Goal: Task Accomplishment & Management: Manage account settings

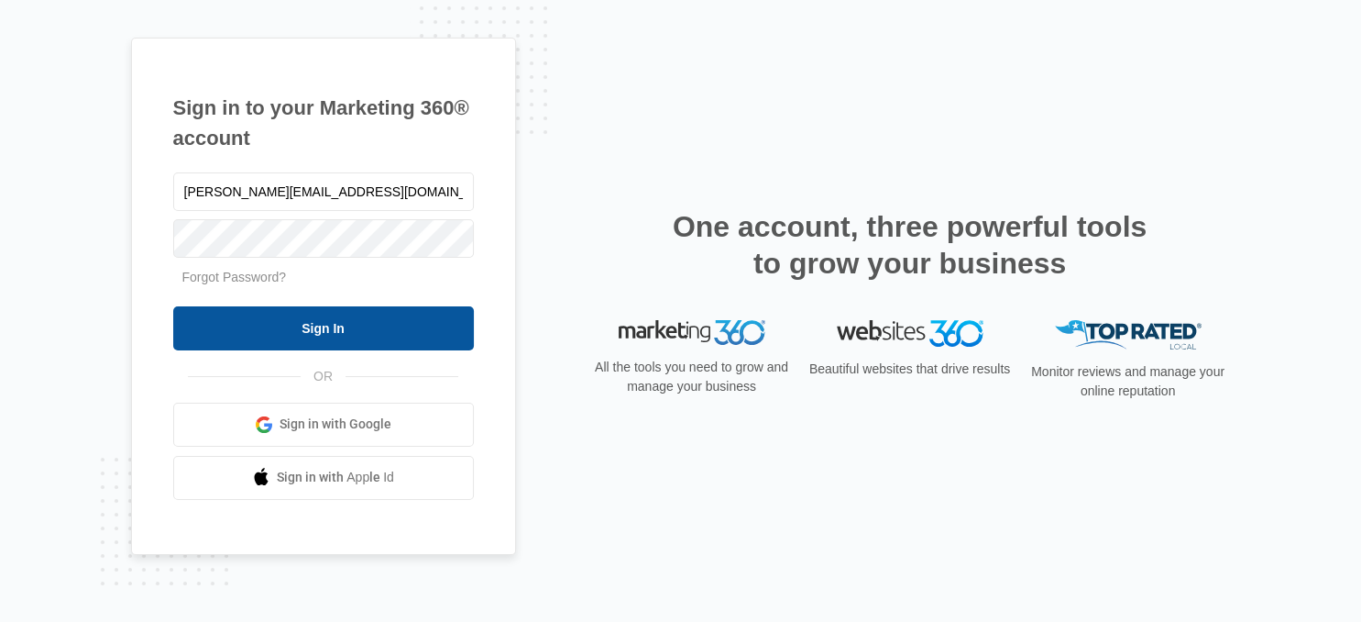
type input "[PERSON_NAME][EMAIL_ADDRESS][DOMAIN_NAME]"
click at [293, 325] on input "Sign In" at bounding box center [323, 328] width 301 height 44
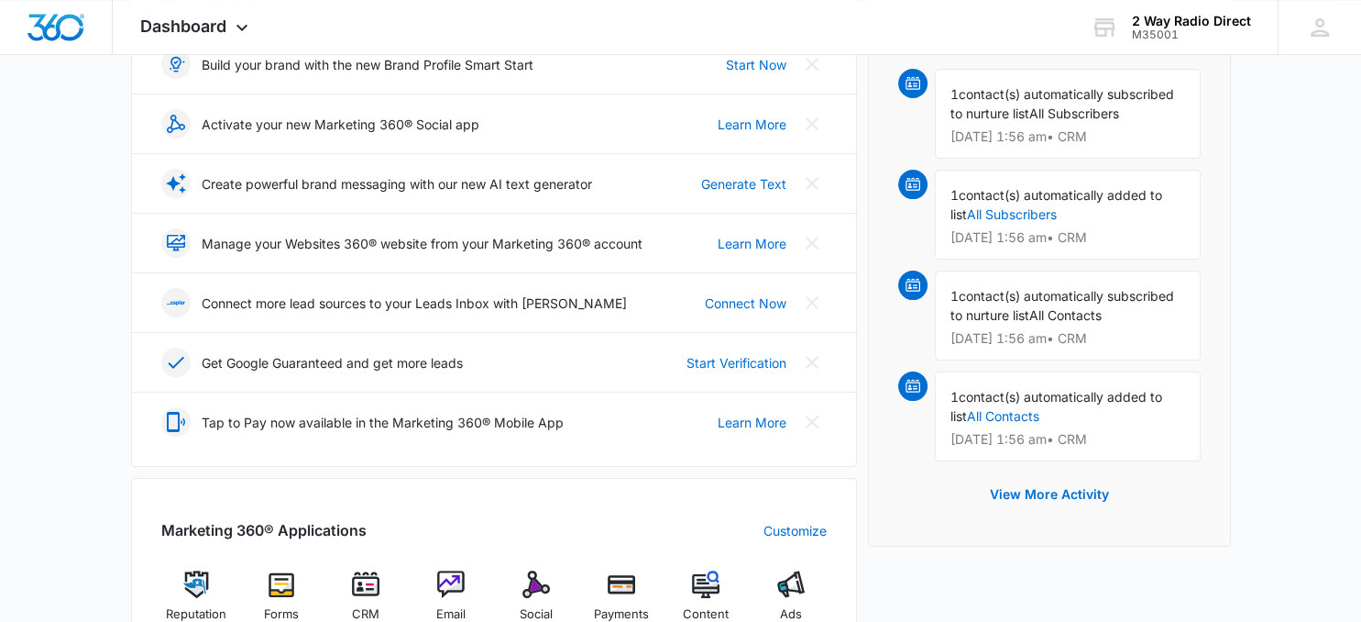
scroll to position [484, 0]
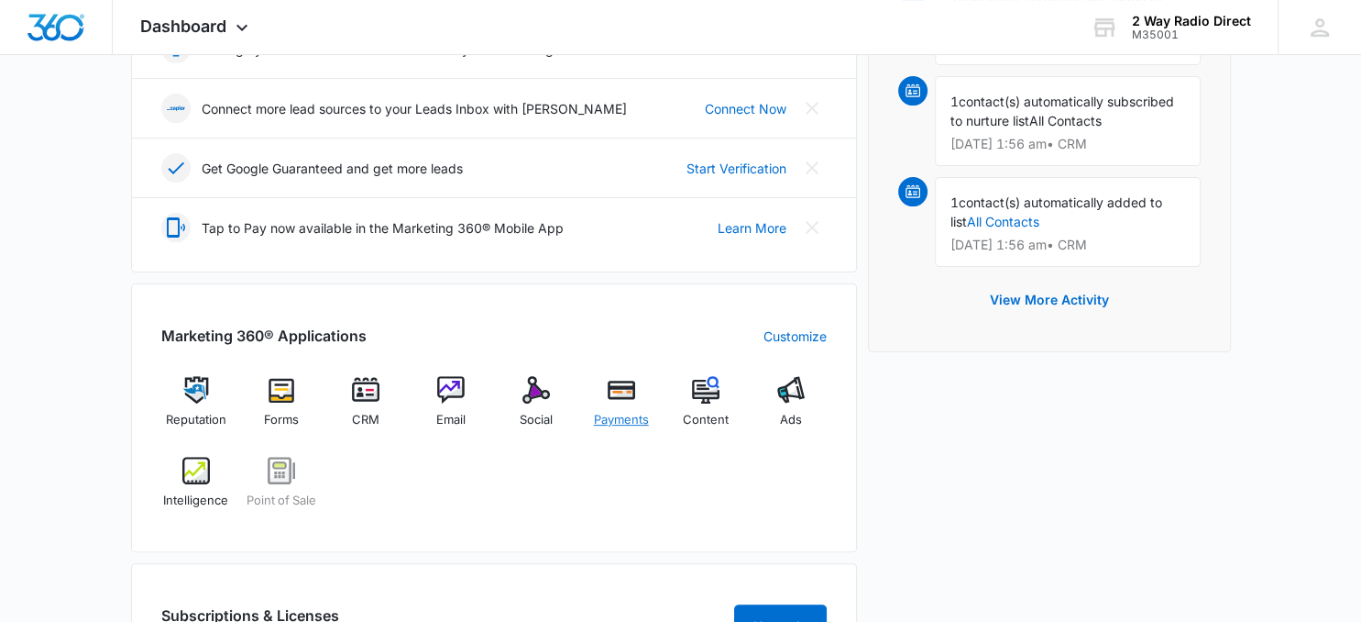
click at [630, 412] on span "Payments" at bounding box center [621, 420] width 55 height 18
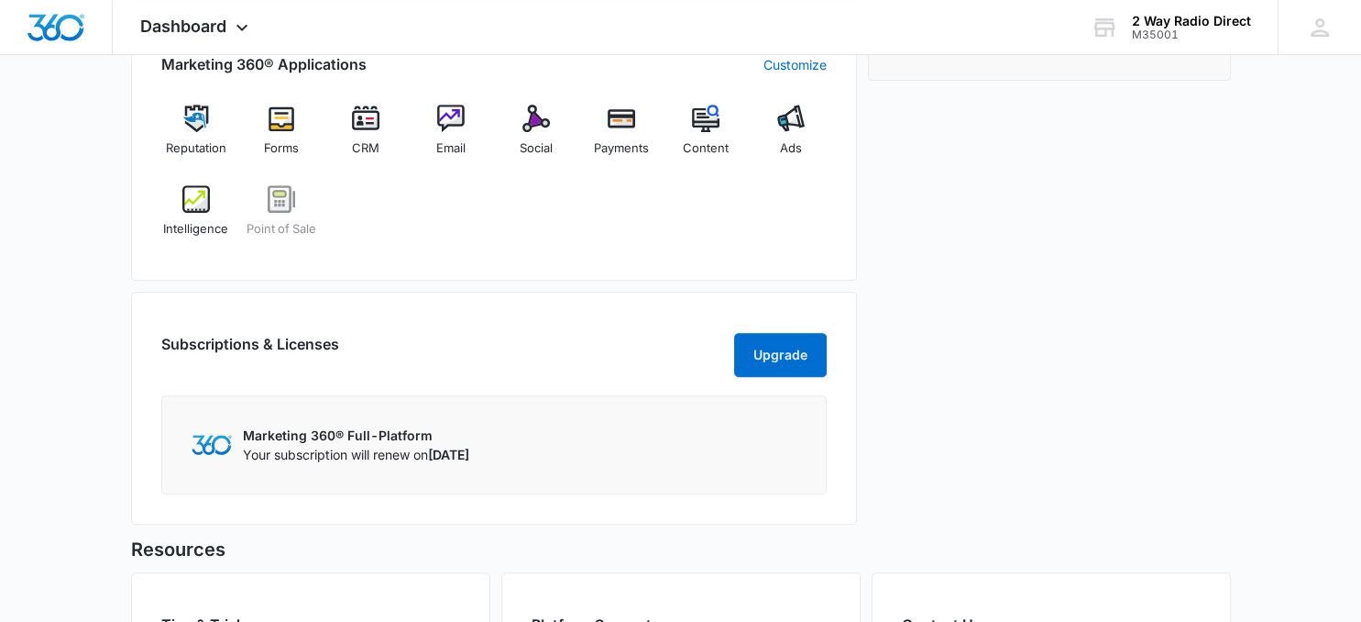
scroll to position [677, 0]
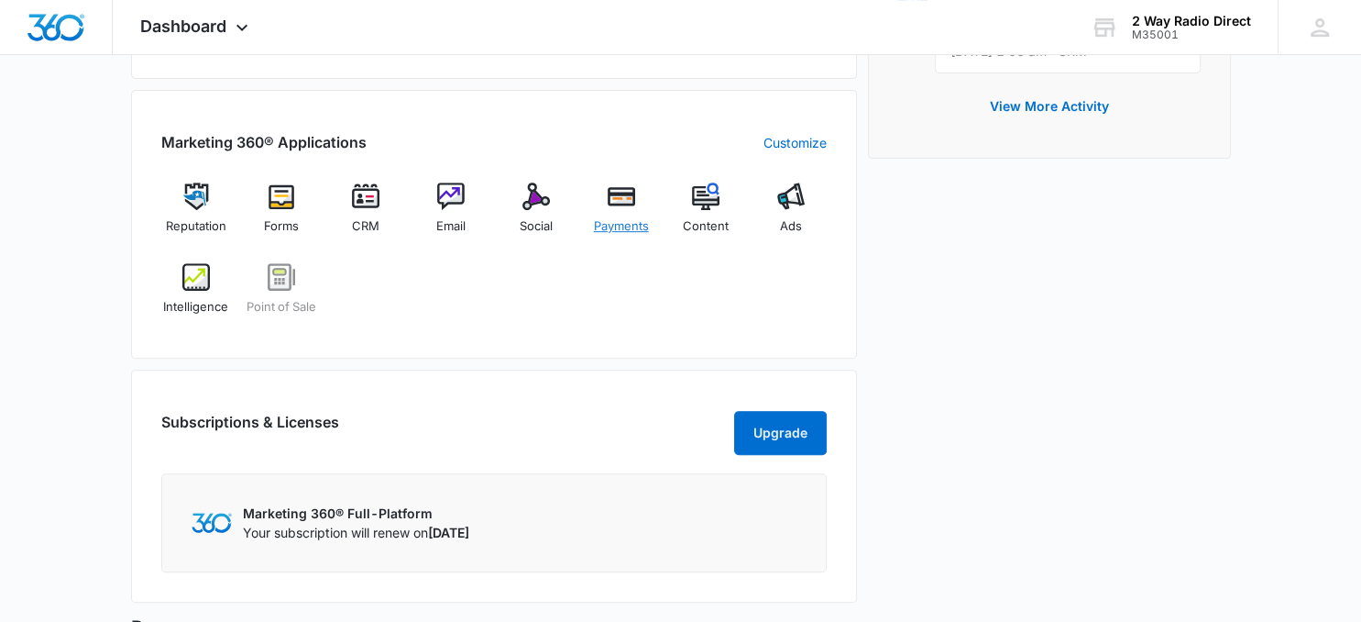
click at [600, 215] on div "Payments" at bounding box center [621, 215] width 71 height 66
